Goal: Use online tool/utility: Utilize a website feature to perform a specific function

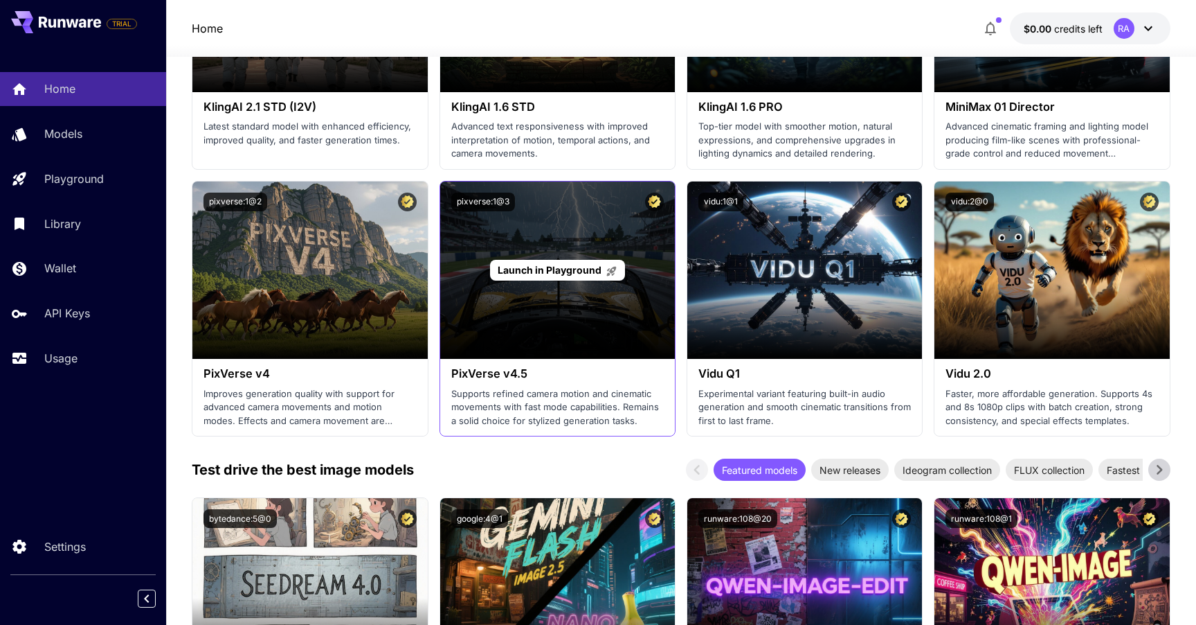
scroll to position [1651, 0]
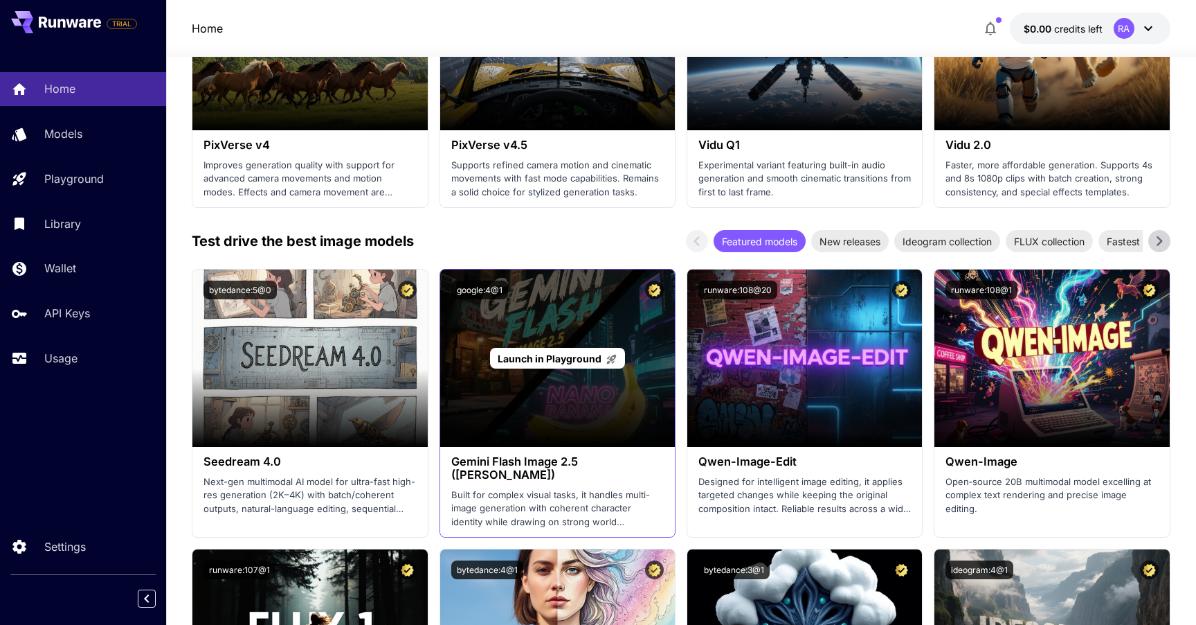
click at [587, 359] on p "Launch in Playground" at bounding box center [558, 358] width 120 height 15
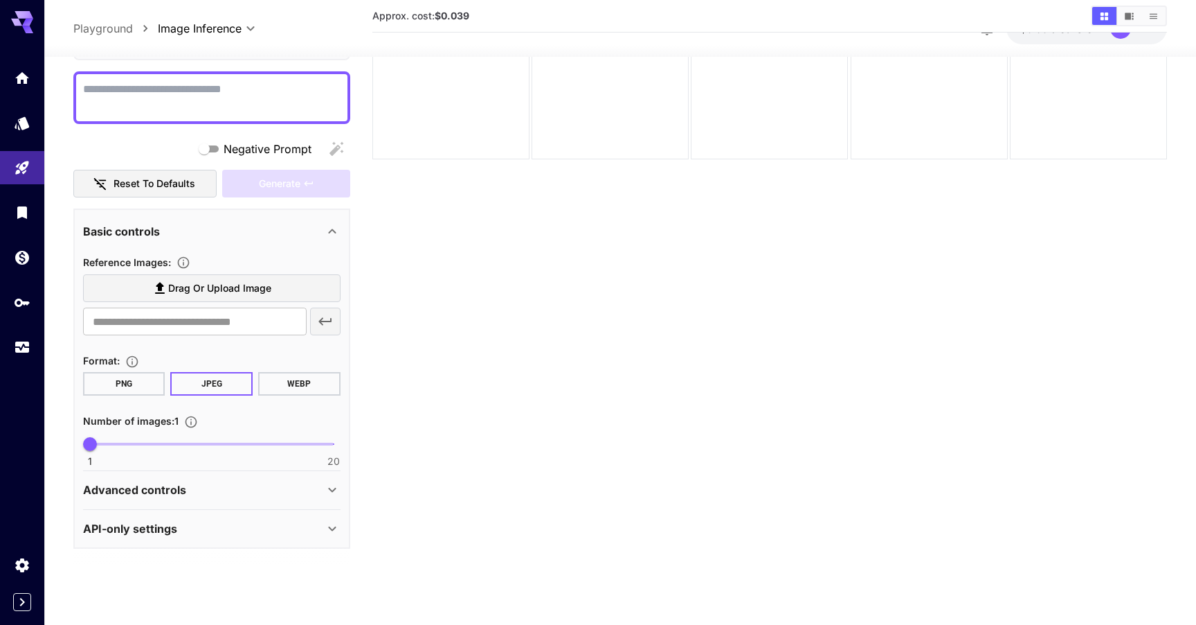
scroll to position [113, 0]
click at [183, 525] on div "API-only settings" at bounding box center [203, 529] width 241 height 17
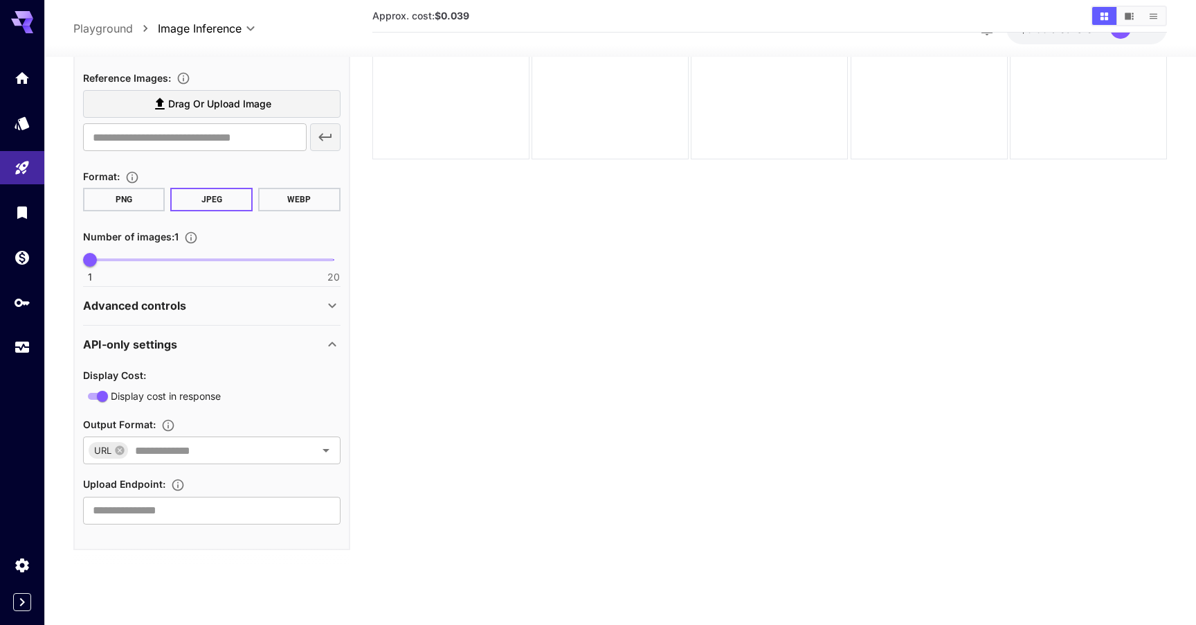
click at [196, 343] on div "API-only settings" at bounding box center [203, 344] width 241 height 17
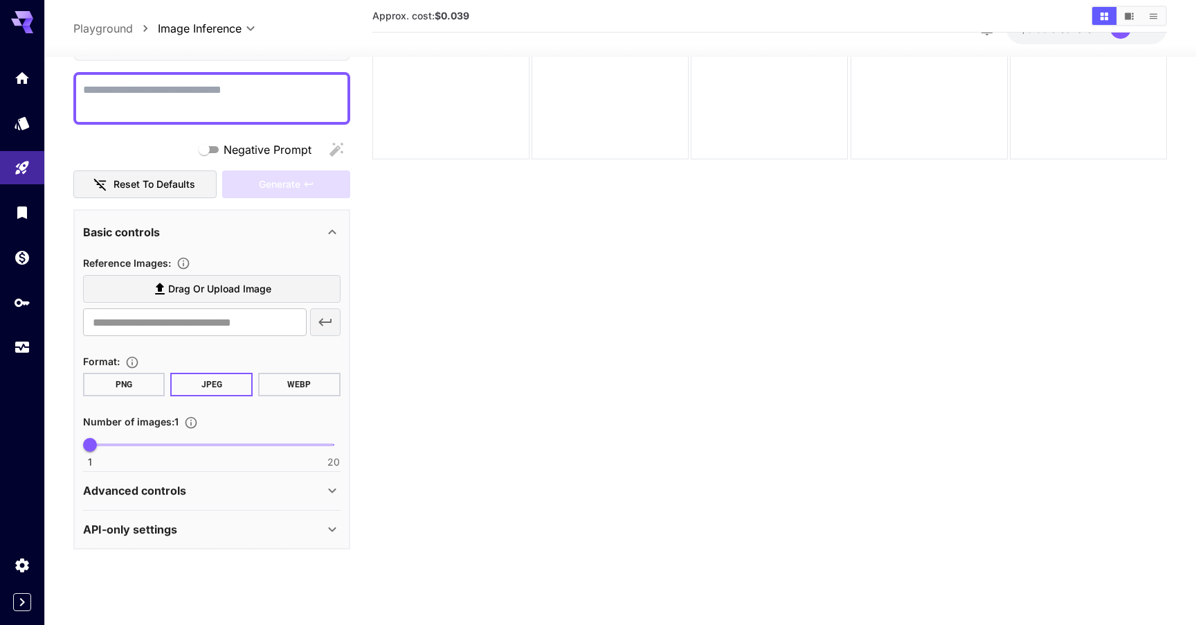
click at [187, 491] on div "Advanced controls" at bounding box center [203, 491] width 241 height 17
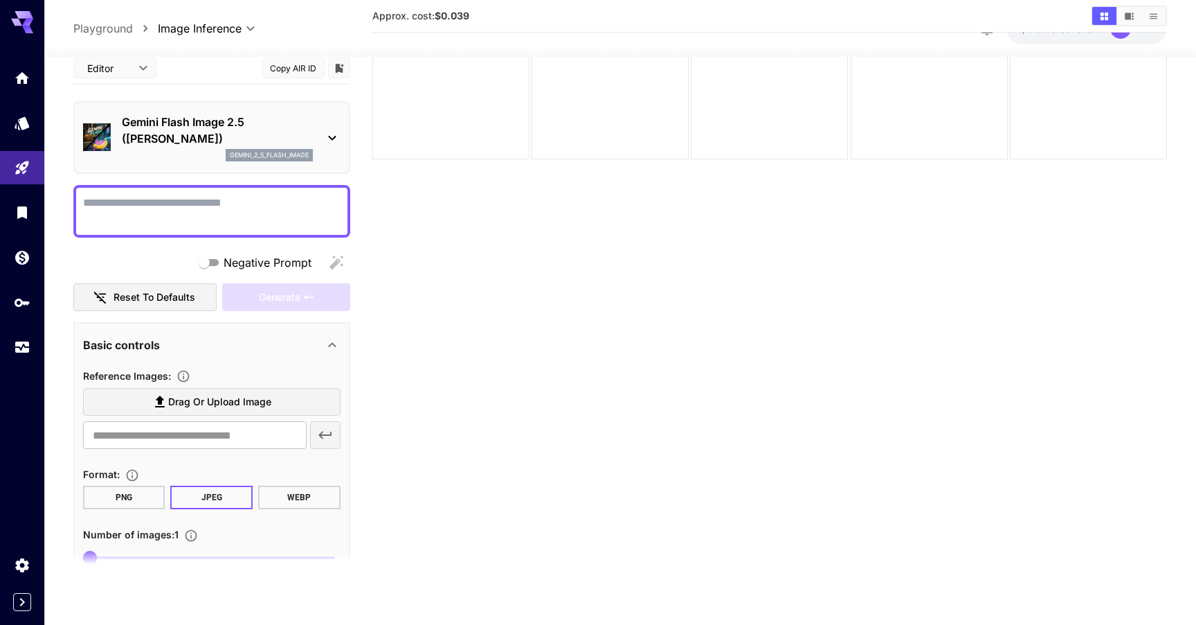
scroll to position [0, 0]
click at [118, 66] on body "**********" at bounding box center [598, 258] width 1196 height 734
click at [476, 249] on div at bounding box center [598, 312] width 1196 height 625
click at [255, 33] on body "**********" at bounding box center [598, 258] width 1196 height 734
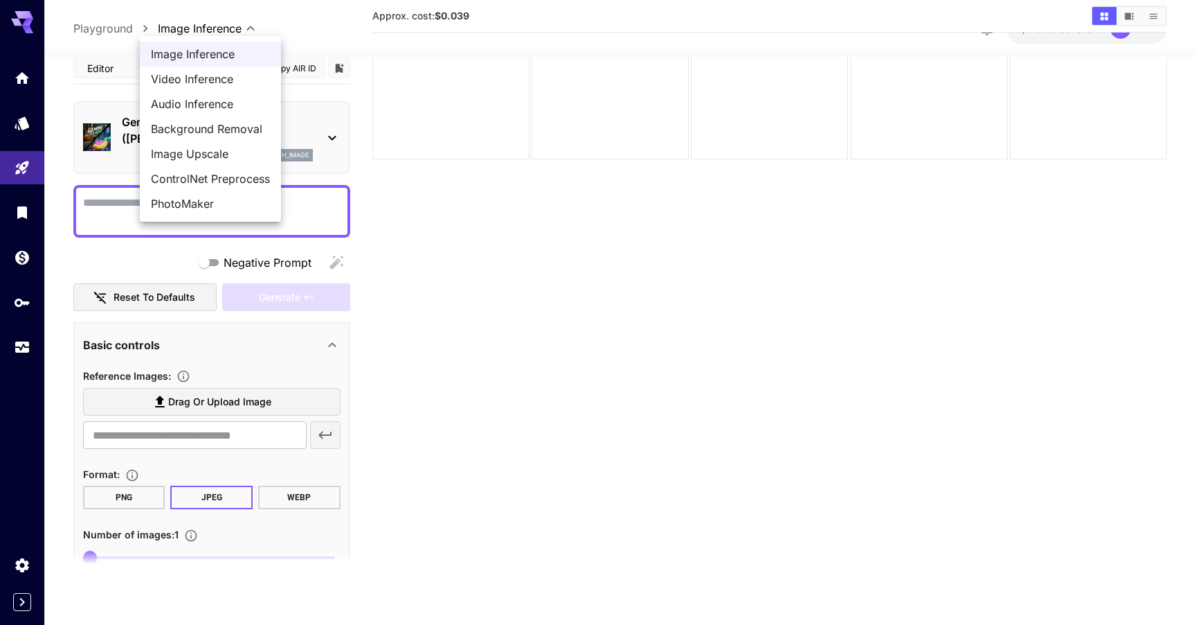
click at [18, 300] on div at bounding box center [598, 312] width 1196 height 625
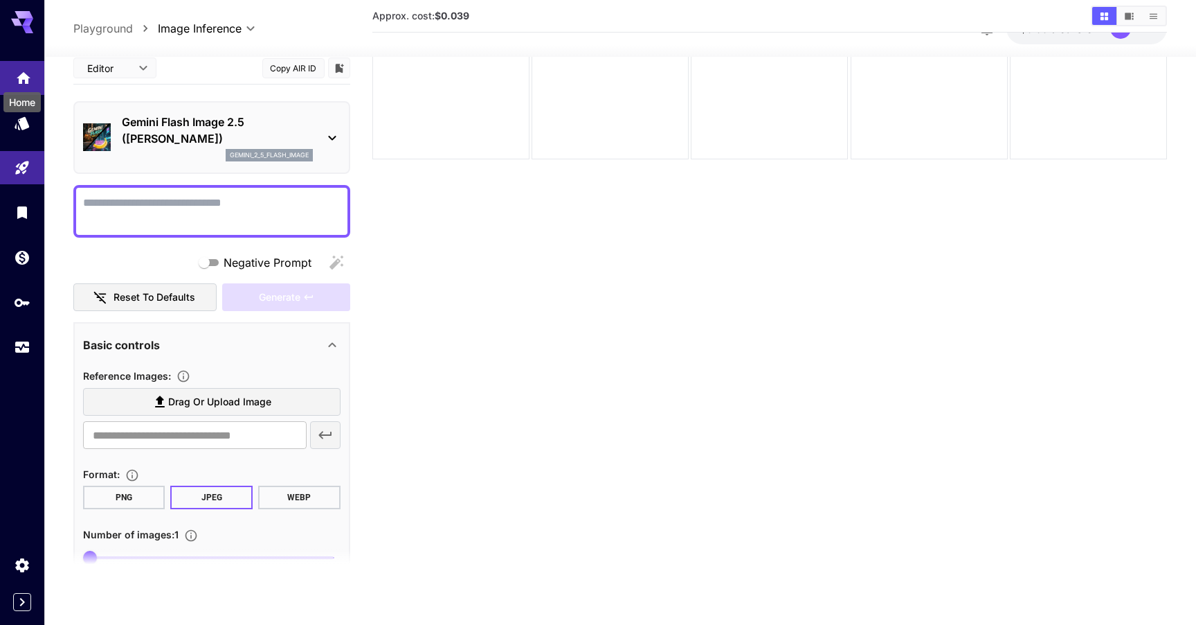
click at [24, 82] on body "**********" at bounding box center [598, 258] width 1196 height 734
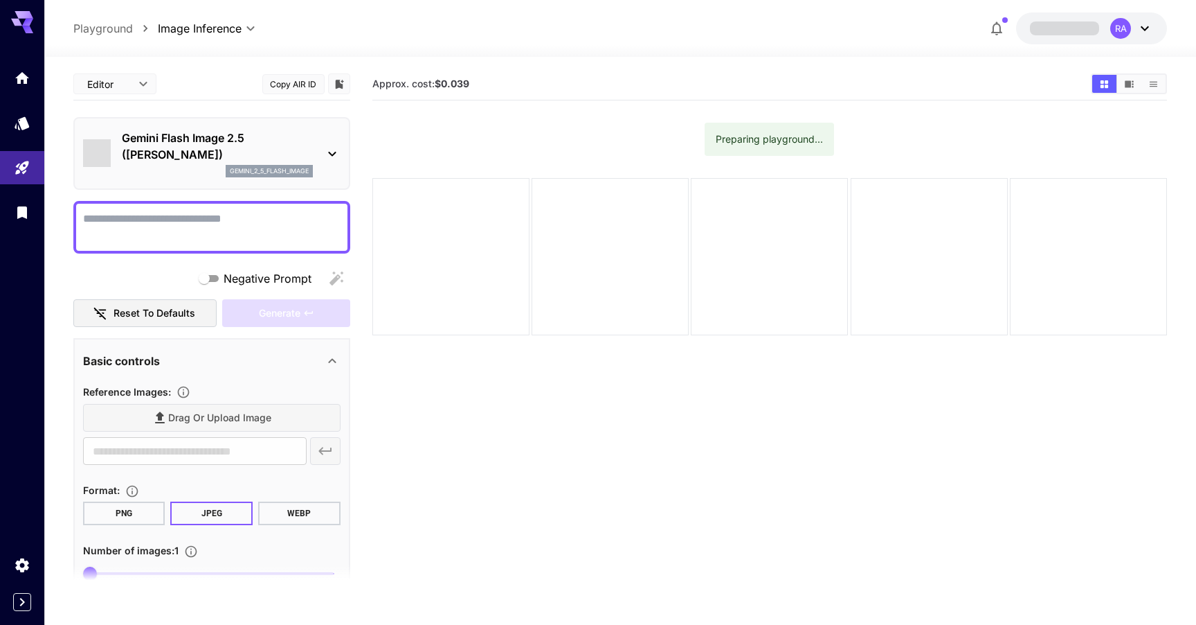
click at [335, 152] on icon at bounding box center [332, 154] width 8 height 5
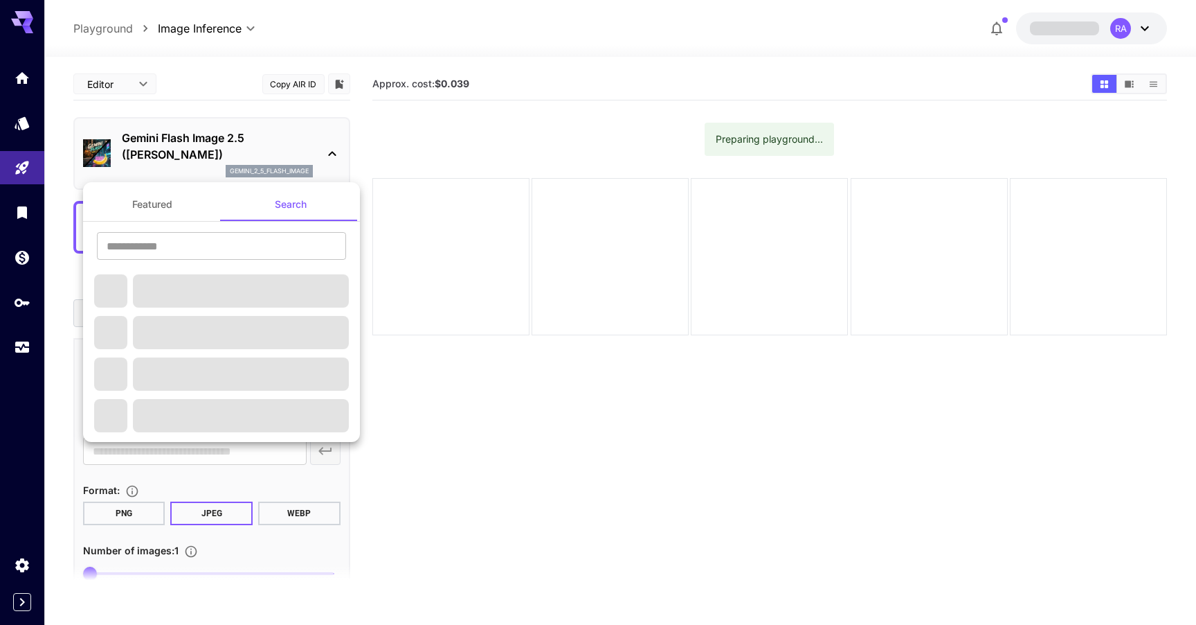
click at [335, 152] on div at bounding box center [598, 312] width 1196 height 625
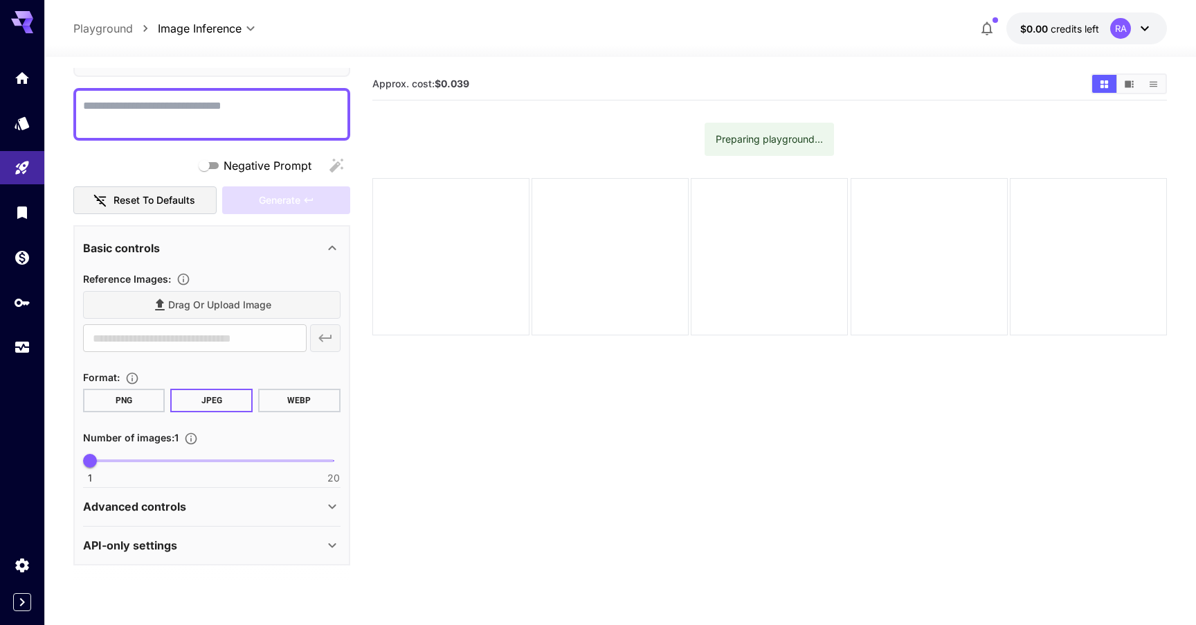
click at [210, 499] on div "Advanced controls" at bounding box center [203, 506] width 241 height 17
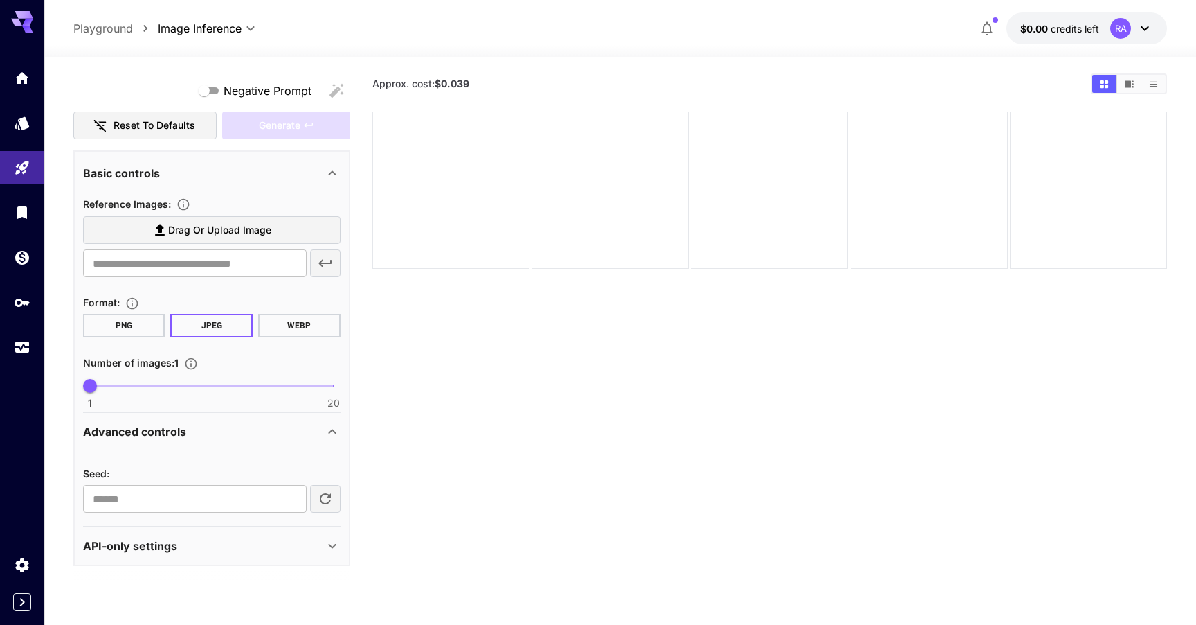
click at [192, 431] on div "Advanced controls" at bounding box center [203, 431] width 241 height 17
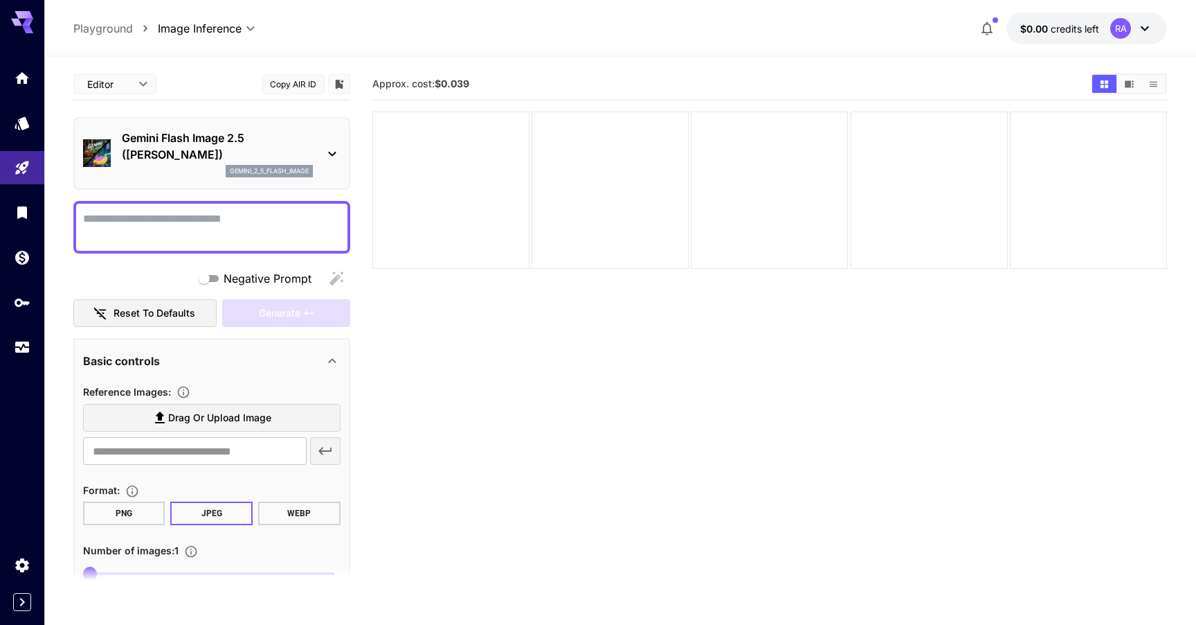
click at [610, 421] on section "Approx. cost: $0.039" at bounding box center [771, 380] width 796 height 625
click at [1149, 33] on icon at bounding box center [1145, 28] width 17 height 17
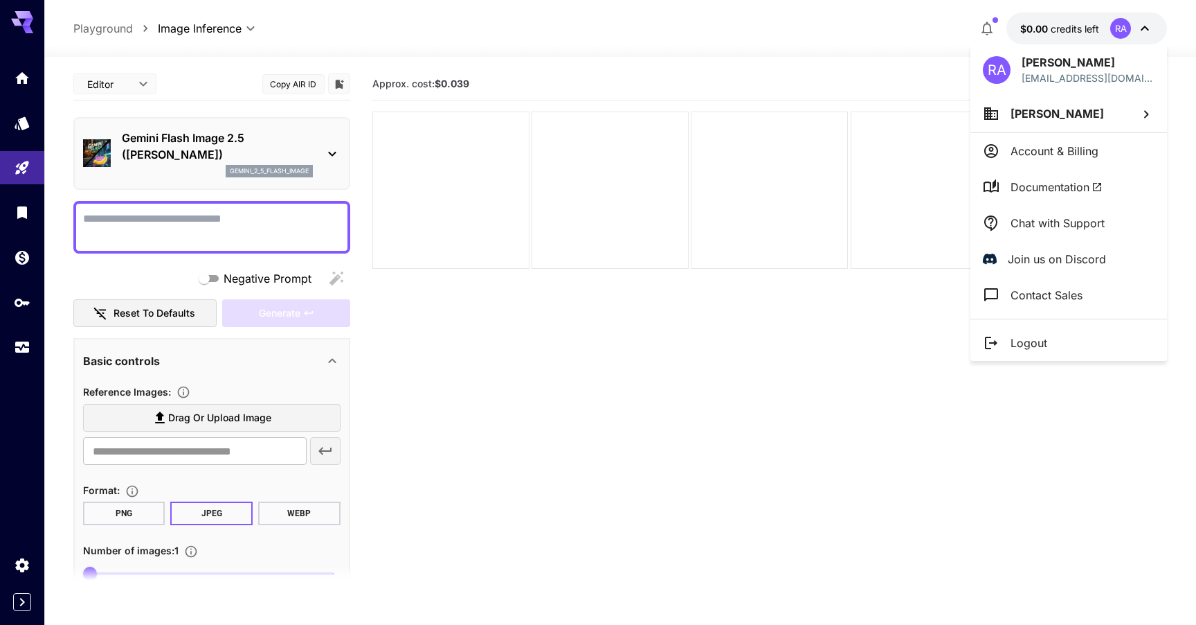
click at [1143, 27] on div at bounding box center [598, 312] width 1196 height 625
